Goal: Information Seeking & Learning: Compare options

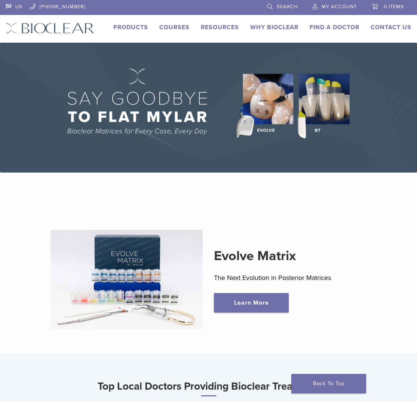
click at [133, 28] on link "Products" at bounding box center [130, 27] width 35 height 7
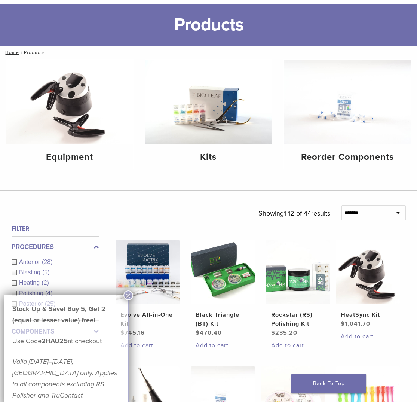
scroll to position [112, 0]
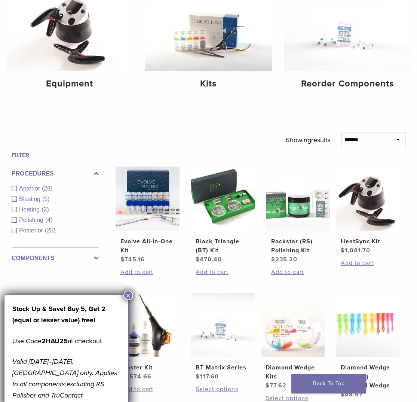
click at [130, 297] on button "×" at bounding box center [128, 295] width 10 height 10
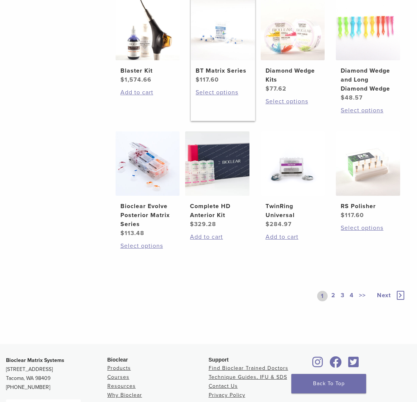
scroll to position [411, 0]
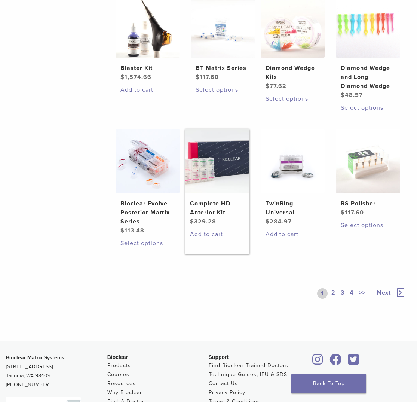
click at [219, 208] on h2 "Complete HD Anterior Kit" at bounding box center [217, 208] width 55 height 18
click at [208, 181] on img at bounding box center [217, 161] width 64 height 64
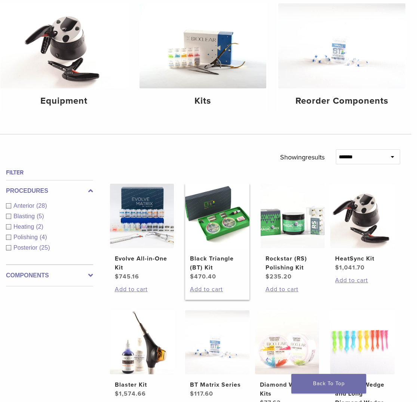
scroll to position [139, 6]
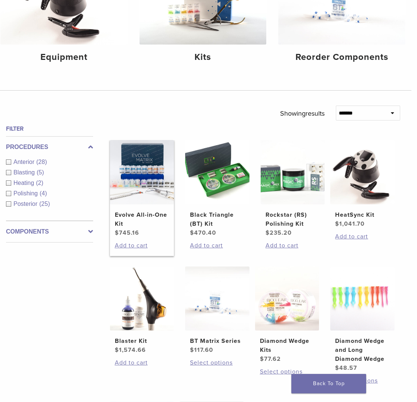
click at [132, 215] on h2 "Evolve All-in-One Kit" at bounding box center [142, 219] width 55 height 18
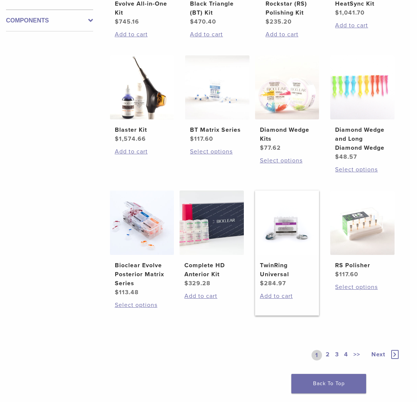
scroll to position [176, 6]
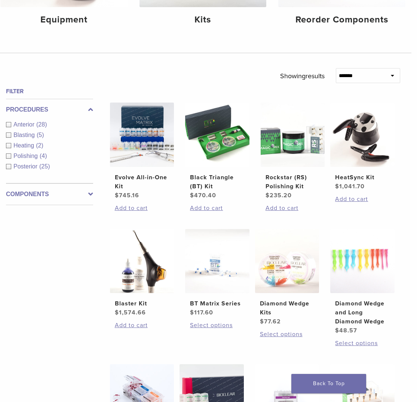
click at [384, 78] on select "**********" at bounding box center [368, 75] width 64 height 15
click at [47, 342] on div "Filter Procedures Anterior (28) Blasting (5) Heating (2) Polishing (4) Posterio…" at bounding box center [46, 324] width 93 height 474
click at [9, 122] on div "Anterior (28)" at bounding box center [49, 124] width 87 height 9
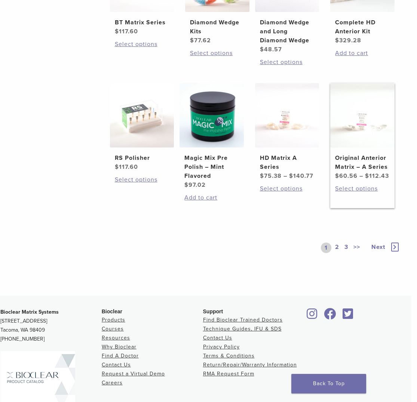
scroll to position [475, 6]
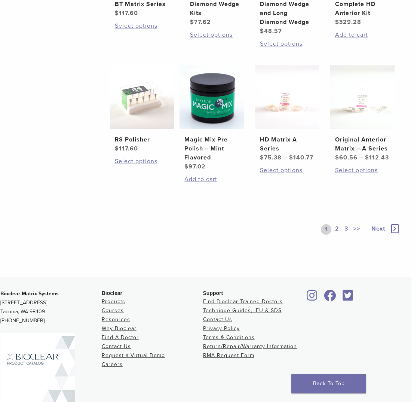
click at [336, 229] on link "2" at bounding box center [337, 229] width 7 height 10
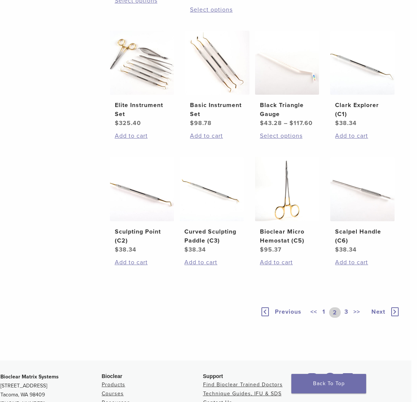
scroll to position [401, 6]
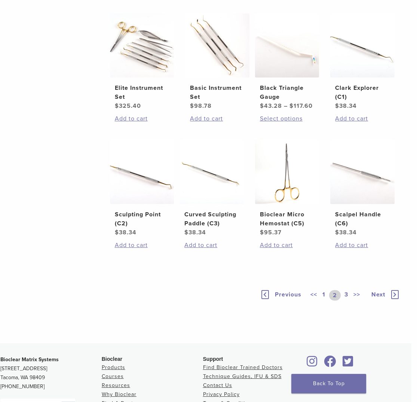
click at [324, 295] on link "1" at bounding box center [324, 295] width 6 height 10
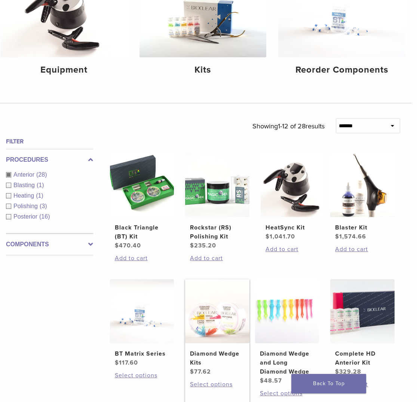
scroll to position [214, 6]
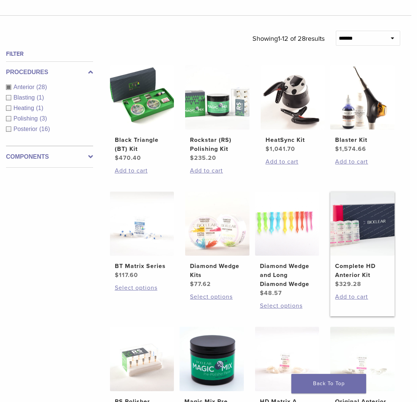
click at [362, 276] on h2 "Complete HD Anterior Kit" at bounding box center [362, 270] width 55 height 18
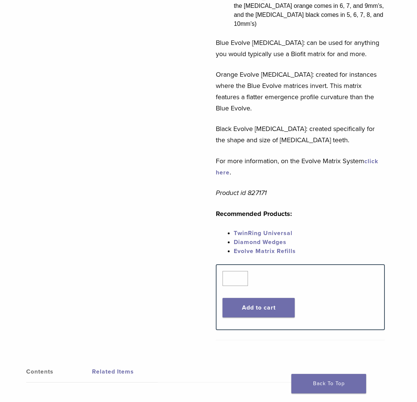
scroll to position [37, 0]
